Goal: Transaction & Acquisition: Obtain resource

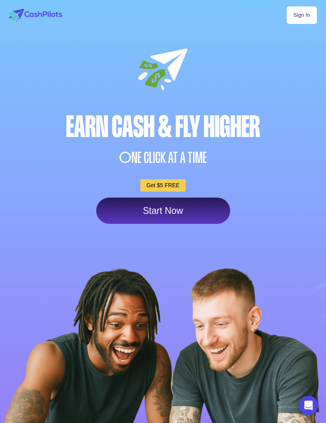
click at [131, 158] on span "O" at bounding box center [125, 158] width 12 height 16
click at [129, 213] on link "Start Now" at bounding box center [163, 210] width 134 height 26
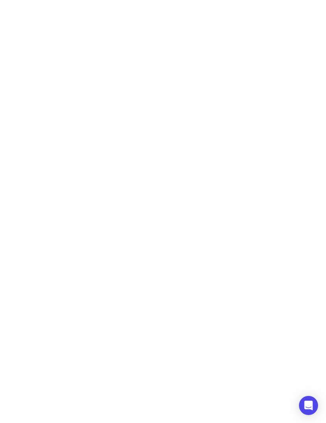
click at [171, 0] on html at bounding box center [163, 0] width 326 height 0
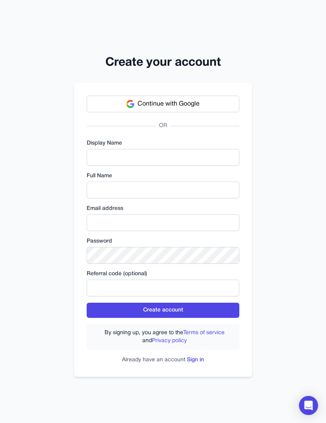
click at [120, 112] on button "Continue with Google" at bounding box center [163, 104] width 153 height 17
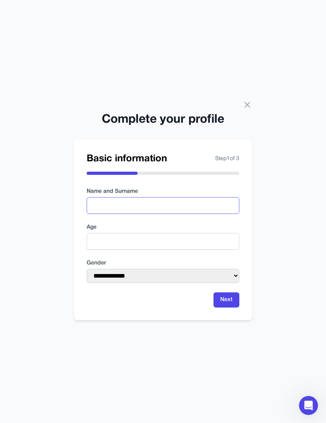
click at [199, 214] on input "text" at bounding box center [163, 205] width 153 height 17
type input "******"
click at [92, 250] on input "number" at bounding box center [163, 241] width 153 height 17
type input "**"
click at [103, 283] on select "**********" at bounding box center [163, 276] width 153 height 14
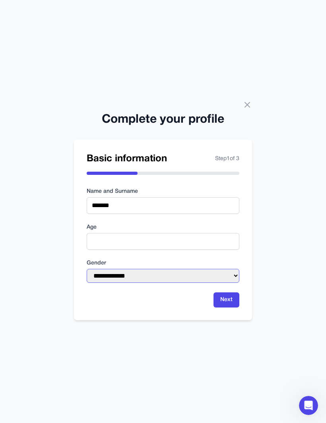
scroll to position [27, 0]
select select "******"
click at [231, 292] on button "Next" at bounding box center [227, 299] width 26 height 15
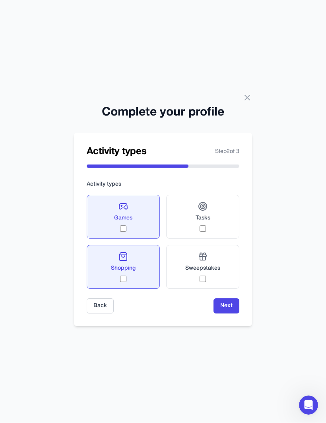
click at [236, 299] on button "Next" at bounding box center [227, 306] width 26 height 15
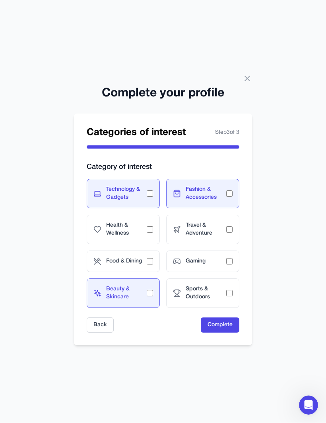
click at [229, 252] on div "Gaming" at bounding box center [202, 261] width 73 height 21
click at [229, 318] on button "Complete" at bounding box center [220, 325] width 39 height 15
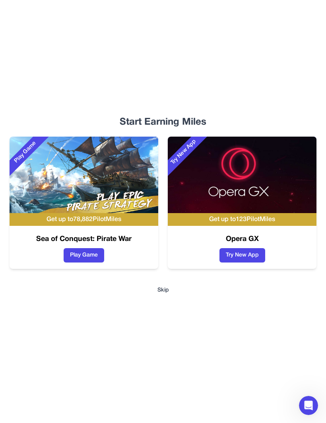
click at [168, 294] on button "Skip" at bounding box center [164, 290] width 12 height 8
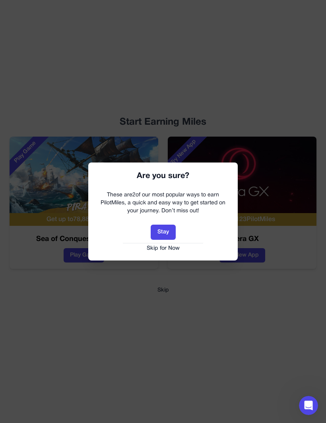
click at [172, 248] on button "Skip for Now" at bounding box center [163, 248] width 134 height 8
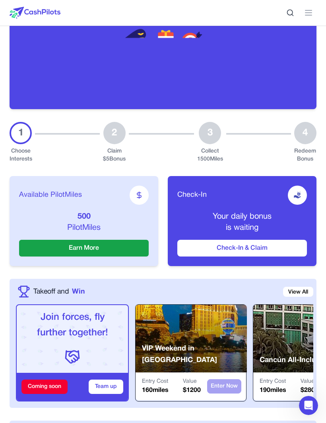
scroll to position [104, 0]
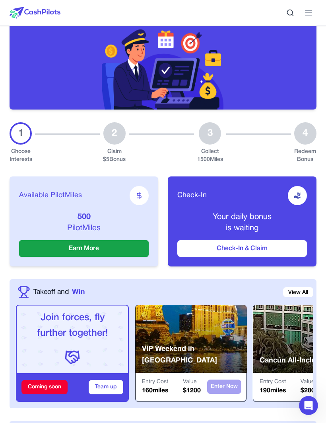
click at [45, 250] on button "Earn More" at bounding box center [84, 248] width 130 height 17
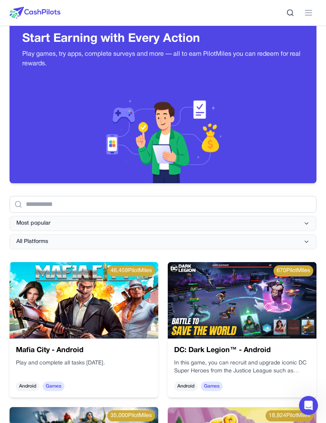
scroll to position [30, 0]
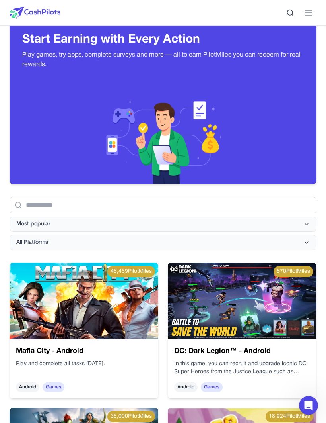
click at [29, 221] on span "Most popular" at bounding box center [33, 224] width 34 height 8
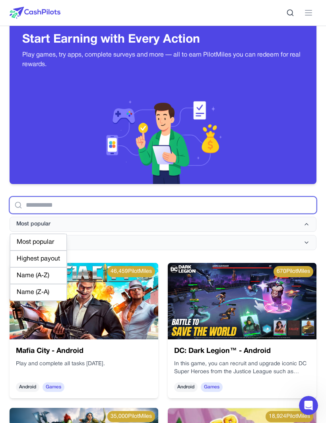
click at [41, 203] on input "text" at bounding box center [163, 205] width 307 height 17
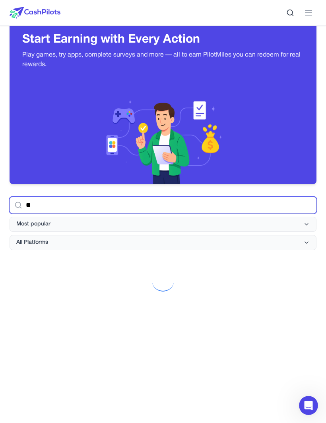
type input "*"
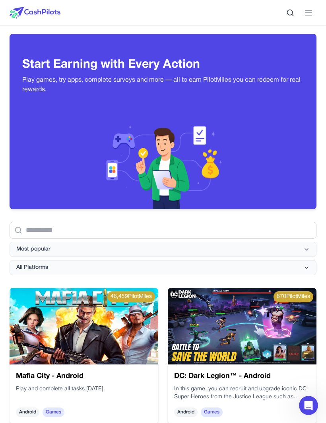
scroll to position [9, 0]
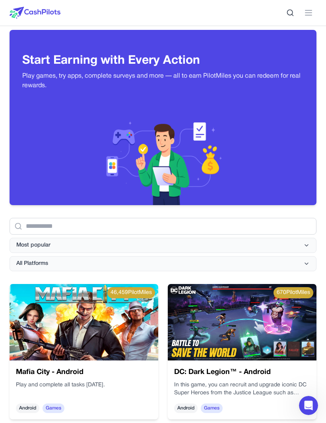
click at [31, 243] on span "Most popular" at bounding box center [33, 245] width 34 height 8
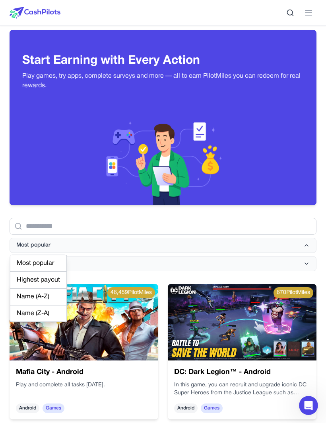
click at [63, 260] on div "Most popular" at bounding box center [38, 263] width 57 height 17
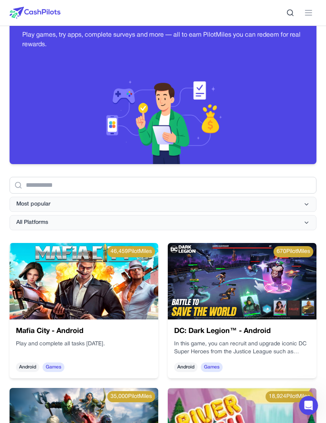
scroll to position [0, 0]
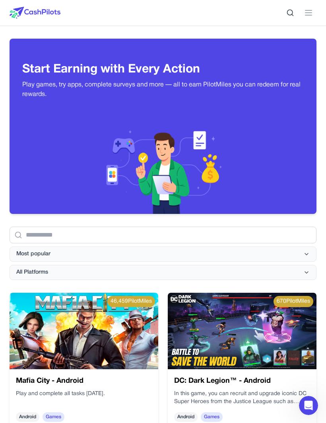
click at [317, 6] on button at bounding box center [309, 13] width 16 height 16
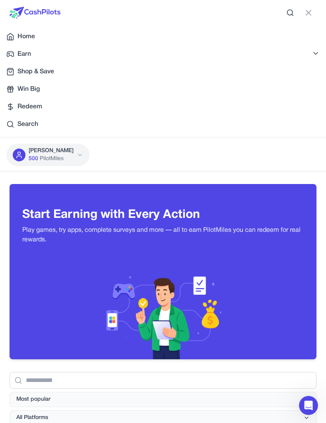
click at [27, 106] on span "Redeem" at bounding box center [30, 107] width 25 height 10
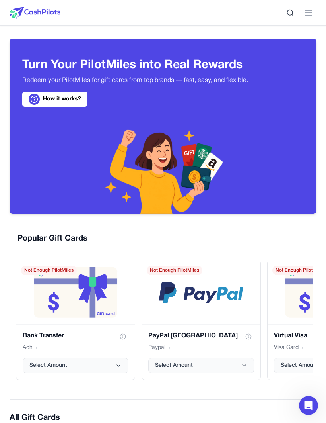
click at [310, 13] on line at bounding box center [309, 13] width 6 height 0
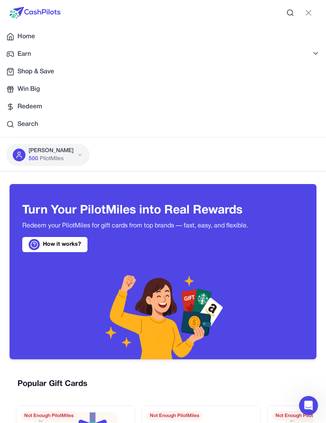
click at [35, 54] on link "Earn" at bounding box center [163, 54] width 326 height 16
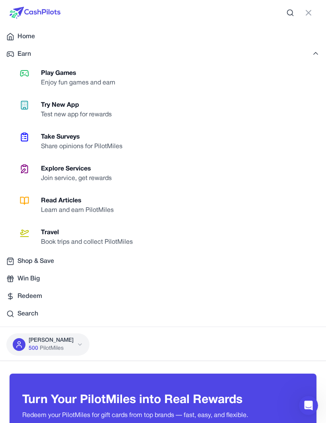
click at [57, 206] on div "Learn and earn PilotMiles" at bounding box center [80, 210] width 79 height 10
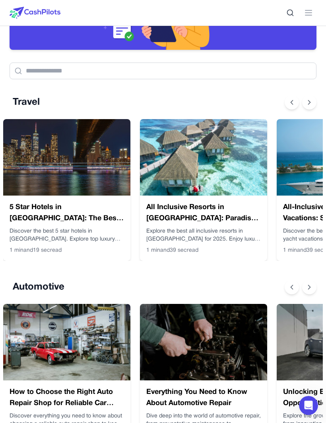
scroll to position [164, 0]
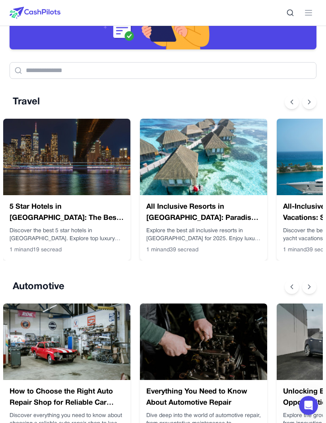
click at [49, 176] on img at bounding box center [66, 157] width 127 height 76
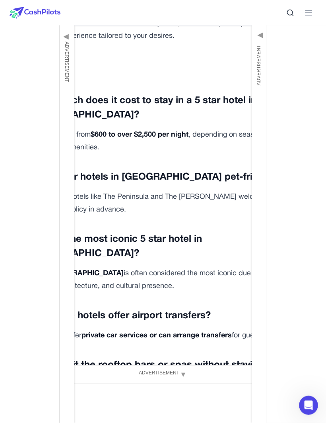
scroll to position [2752, 0]
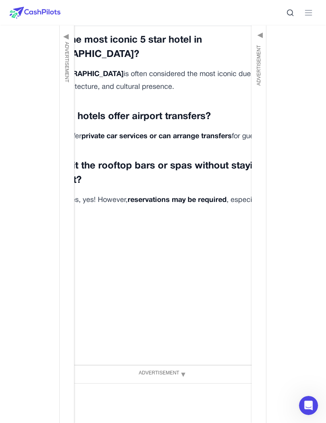
click at [176, 381] on button "Claim Article" at bounding box center [164, 389] width 50 height 16
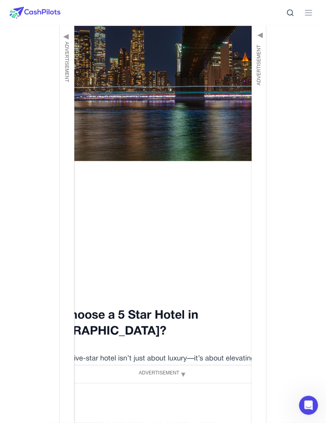
scroll to position [0, 0]
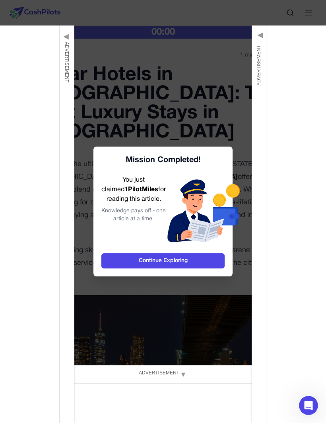
click at [130, 268] on link "Continue Exploring" at bounding box center [163, 260] width 123 height 15
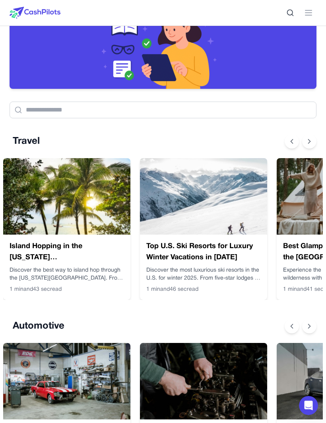
click at [52, 223] on img at bounding box center [66, 196] width 127 height 76
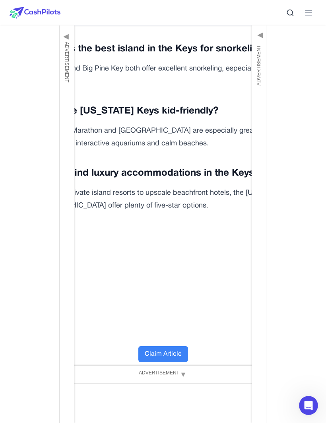
click at [172, 346] on button "Claim Article" at bounding box center [164, 354] width 50 height 16
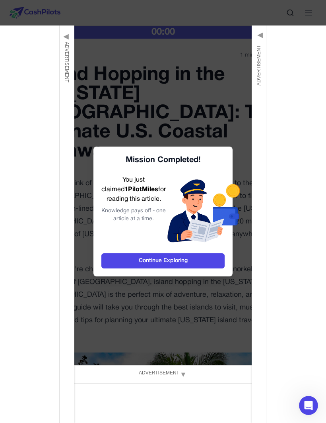
click at [193, 268] on link "Continue Exploring" at bounding box center [163, 260] width 123 height 15
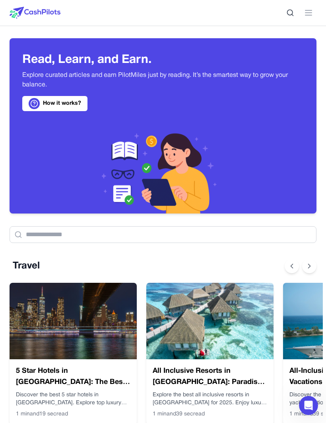
scroll to position [0, 6]
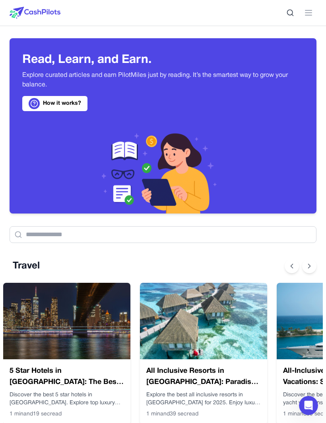
click at [313, 13] on icon at bounding box center [309, 13] width 10 height 10
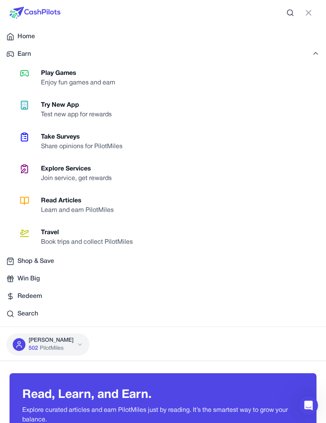
click at [8, 50] on icon at bounding box center [10, 54] width 8 height 8
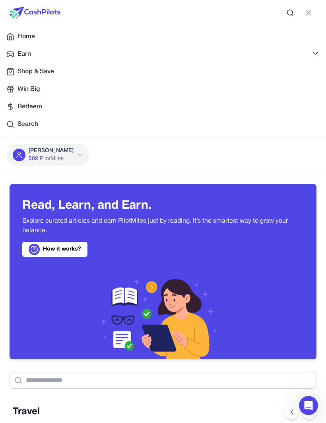
click at [17, 88] on div "Win Big" at bounding box center [163, 89] width 314 height 10
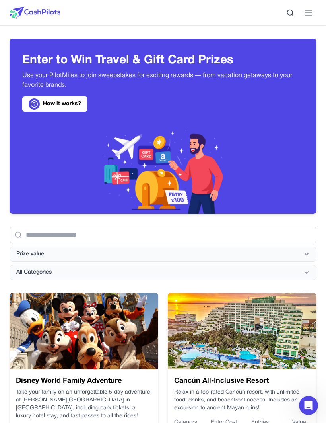
click at [312, 10] on line at bounding box center [309, 10] width 6 height 0
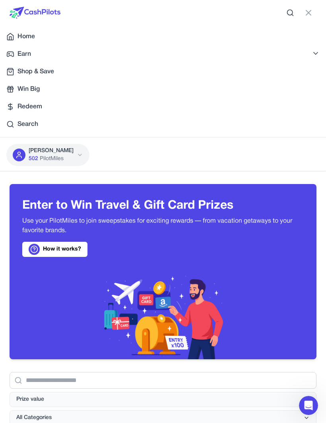
click at [15, 153] on icon at bounding box center [19, 155] width 8 height 8
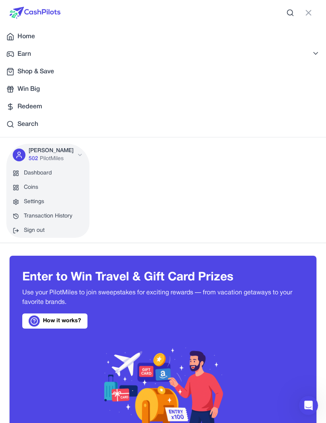
click at [20, 187] on link "Coins" at bounding box center [47, 187] width 83 height 14
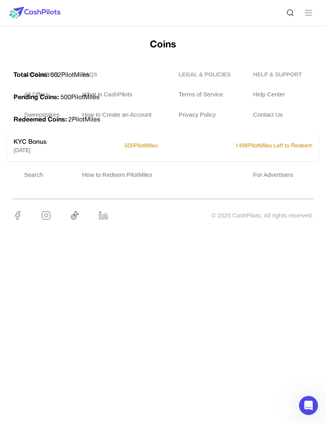
click at [308, 12] on icon at bounding box center [309, 13] width 10 height 10
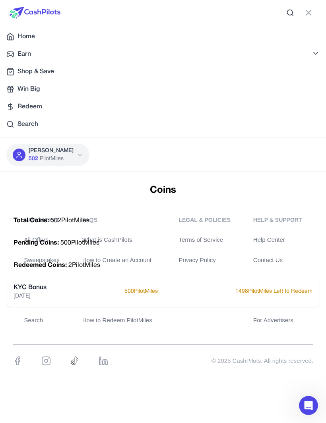
click at [11, 108] on icon at bounding box center [10, 107] width 8 height 8
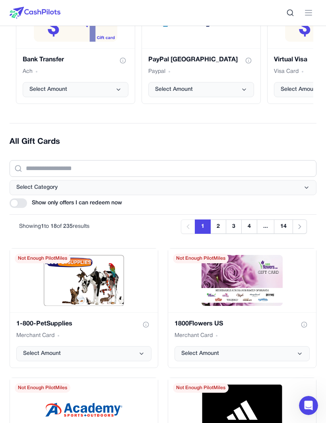
scroll to position [276, 0]
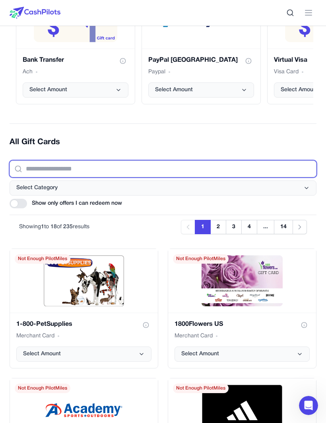
click at [31, 170] on input "text" at bounding box center [163, 168] width 307 height 17
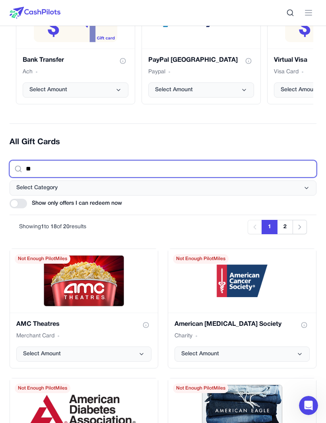
type input "*"
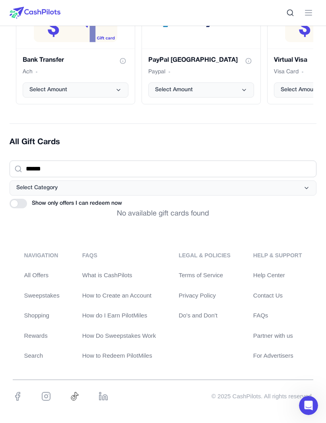
click at [12, 201] on div at bounding box center [19, 204] width 18 height 10
click at [25, 203] on div at bounding box center [19, 204] width 18 height 10
click at [31, 189] on span "Select Category" at bounding box center [36, 188] width 41 height 8
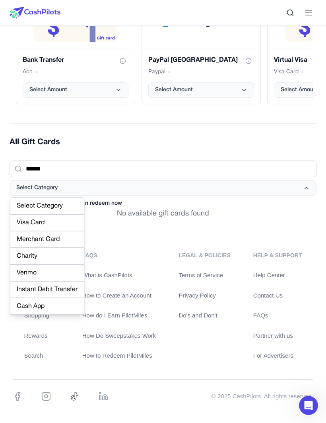
click at [19, 340] on div "navigation All Offers Sweepstakes Shopping Rewards Search FAQs What is CashPilo…" at bounding box center [163, 305] width 301 height 109
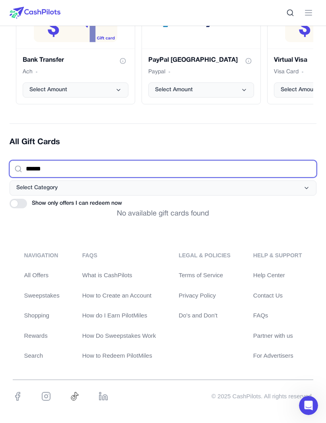
click at [54, 170] on input "******" at bounding box center [163, 168] width 307 height 17
type input "*"
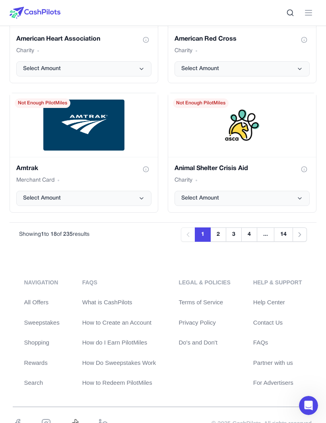
click at [219, 234] on button "2" at bounding box center [219, 234] width 16 height 14
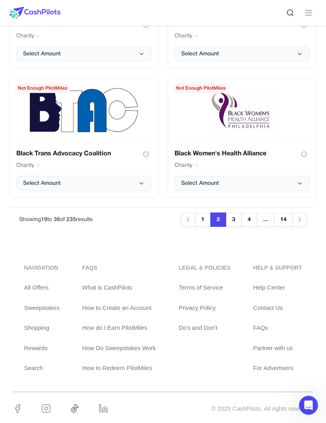
click at [237, 219] on button "3" at bounding box center [234, 220] width 16 height 14
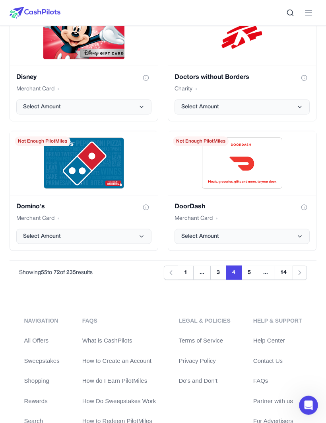
click at [252, 268] on button "5" at bounding box center [250, 273] width 16 height 14
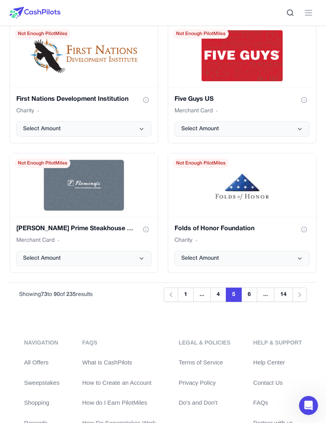
click at [254, 293] on button "6" at bounding box center [250, 294] width 16 height 14
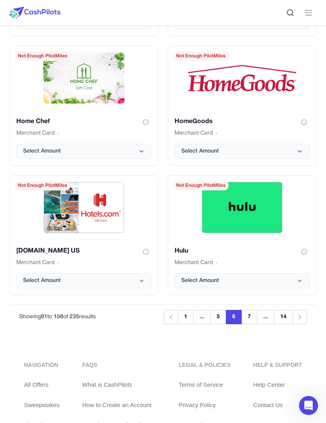
click at [252, 313] on button "7" at bounding box center [250, 317] width 16 height 14
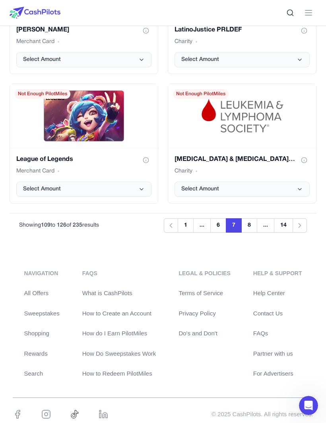
click at [252, 223] on button "8" at bounding box center [250, 225] width 16 height 14
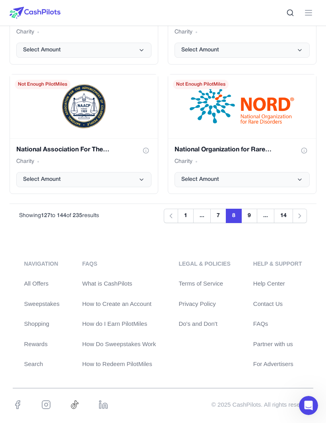
click at [251, 211] on button "9" at bounding box center [250, 216] width 16 height 14
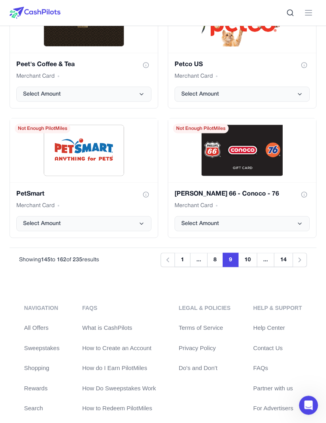
click at [249, 254] on button "10" at bounding box center [247, 260] width 19 height 14
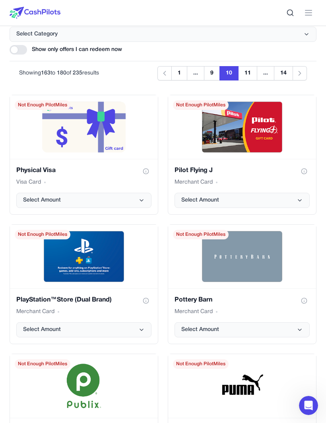
scroll to position [430, 0]
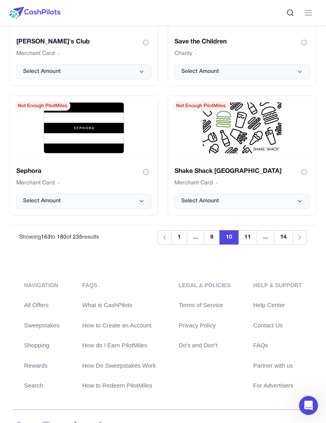
click at [252, 237] on button "11" at bounding box center [247, 237] width 19 height 14
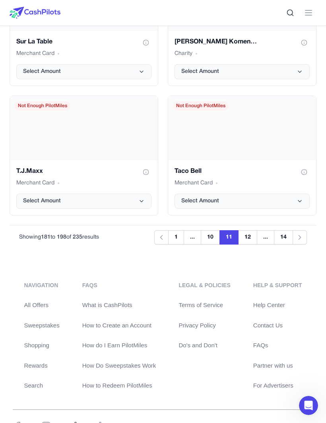
scroll to position [412, 0]
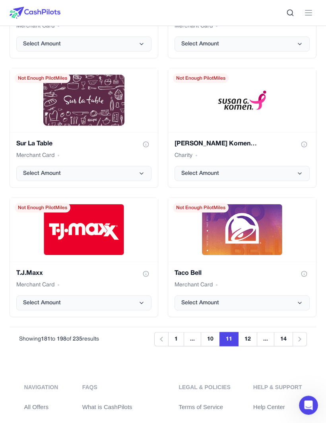
click at [252, 340] on button "12" at bounding box center [247, 339] width 19 height 14
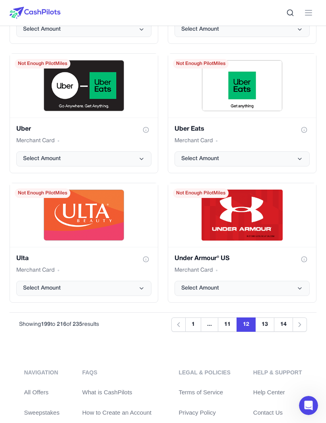
click at [271, 323] on button "13" at bounding box center [265, 324] width 19 height 14
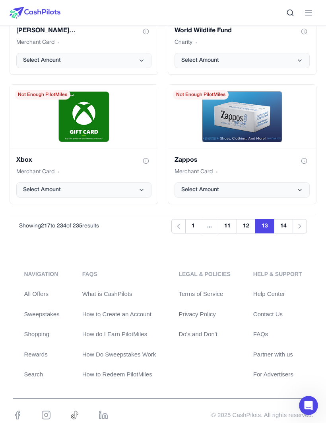
click at [281, 221] on button "14" at bounding box center [283, 226] width 19 height 14
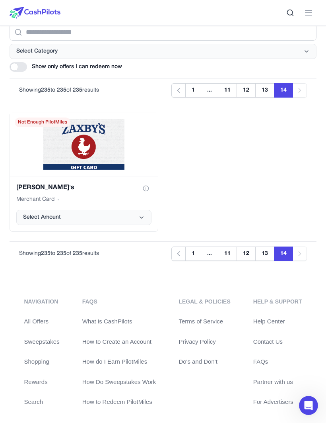
click at [249, 249] on button "12" at bounding box center [246, 253] width 19 height 14
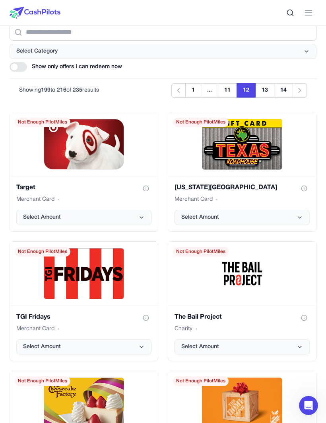
click at [60, 169] on img "Target gift card" at bounding box center [84, 144] width 80 height 51
click at [145, 219] on icon "Target gift card" at bounding box center [142, 217] width 6 height 6
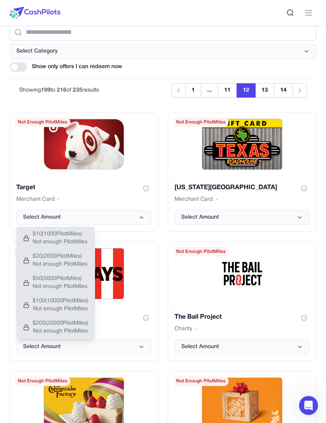
click at [136, 220] on button "Select Amount" at bounding box center [83, 217] width 135 height 15
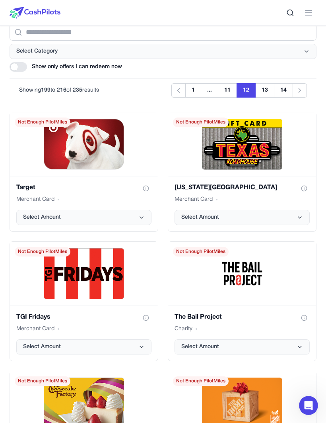
click at [68, 143] on img "Target gift card" at bounding box center [84, 144] width 80 height 51
click at [143, 187] on button "Show gift card information" at bounding box center [146, 188] width 11 height 11
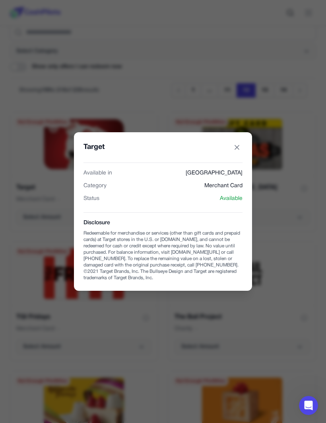
click at [245, 135] on div "Target Available in United States Category Merchant Card Status Available Discl…" at bounding box center [163, 211] width 178 height 158
click at [235, 142] on button "Target gift card" at bounding box center [237, 147] width 11 height 11
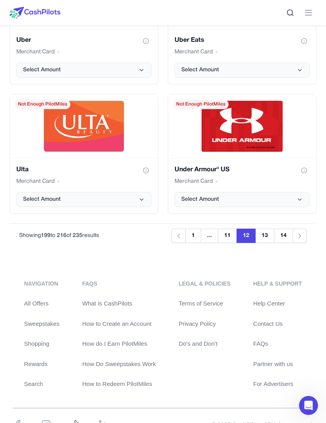
click at [229, 234] on button "11" at bounding box center [227, 236] width 19 height 14
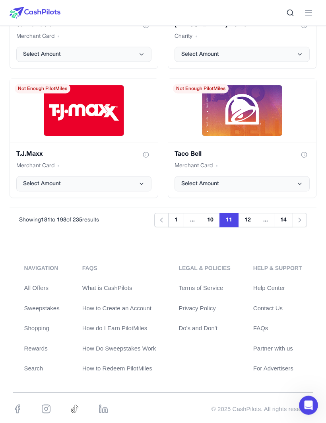
click at [213, 214] on button "10" at bounding box center [210, 220] width 19 height 14
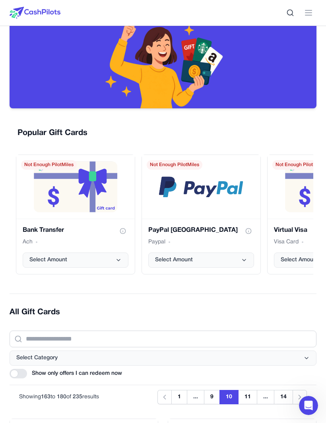
scroll to position [0, 0]
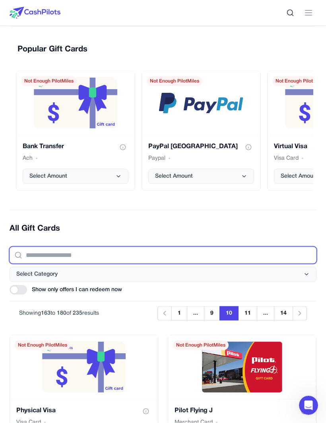
click at [97, 254] on input "text" at bounding box center [163, 255] width 307 height 17
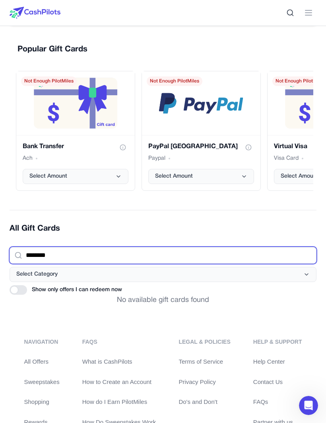
type input "*******"
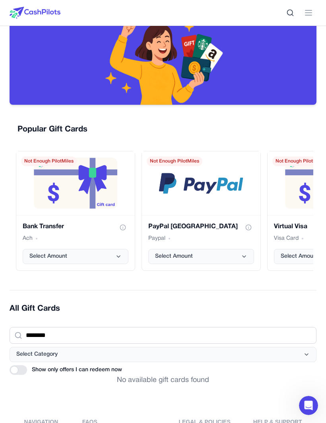
scroll to position [0, 0]
